Goal: Use online tool/utility: Utilize a website feature to perform a specific function

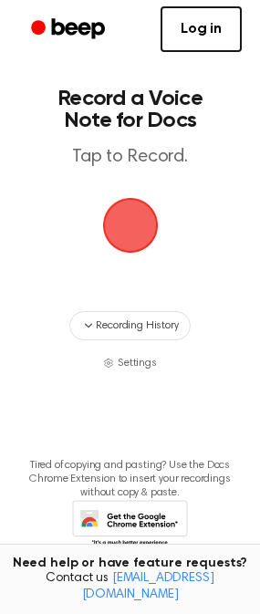
click at [140, 214] on span "button" at bounding box center [130, 225] width 77 height 77
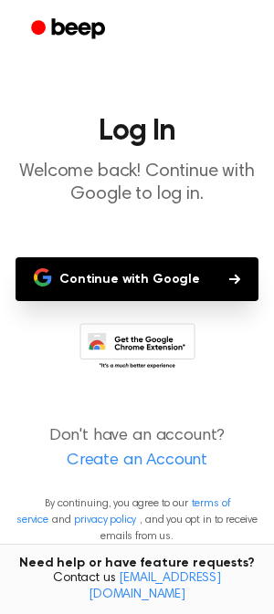
click at [136, 276] on button "Continue with Google" at bounding box center [137, 279] width 243 height 44
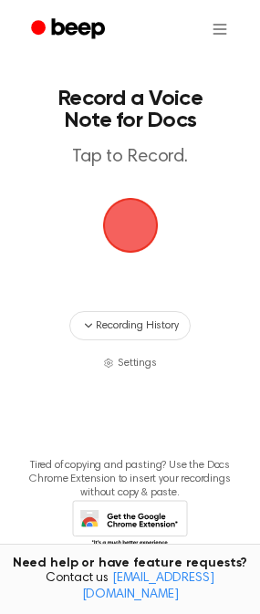
click at [126, 239] on span "button" at bounding box center [130, 225] width 102 height 102
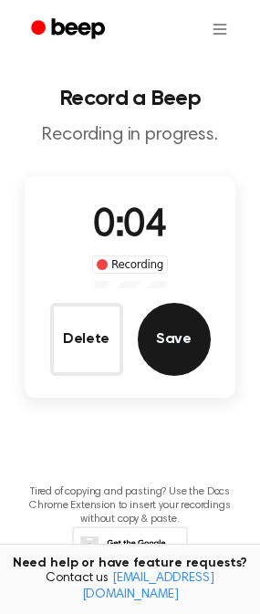
click at [194, 323] on button "Save" at bounding box center [174, 339] width 73 height 73
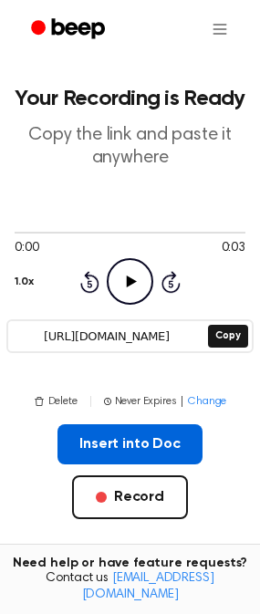
click at [156, 453] on button "Insert into Doc" at bounding box center [129, 444] width 145 height 40
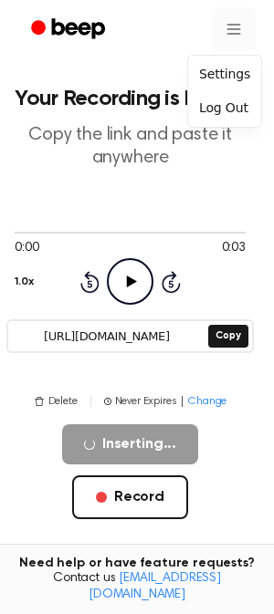
click at [225, 33] on html "Your Recording is Ready Copy the link and paste it anywhere 0:00 0:03 1.0x Rewi…" at bounding box center [137, 470] width 274 height 941
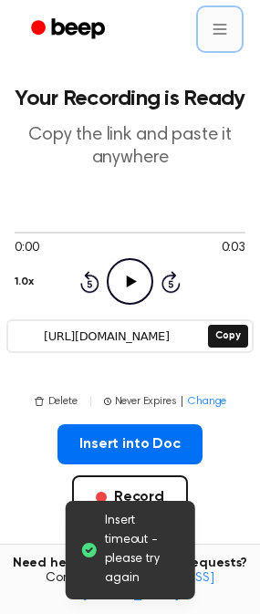
click at [225, 33] on html "Insert timeout - please try again Your Recording is Ready Copy the link and pas…" at bounding box center [130, 470] width 260 height 941
